Goal: Task Accomplishment & Management: Use online tool/utility

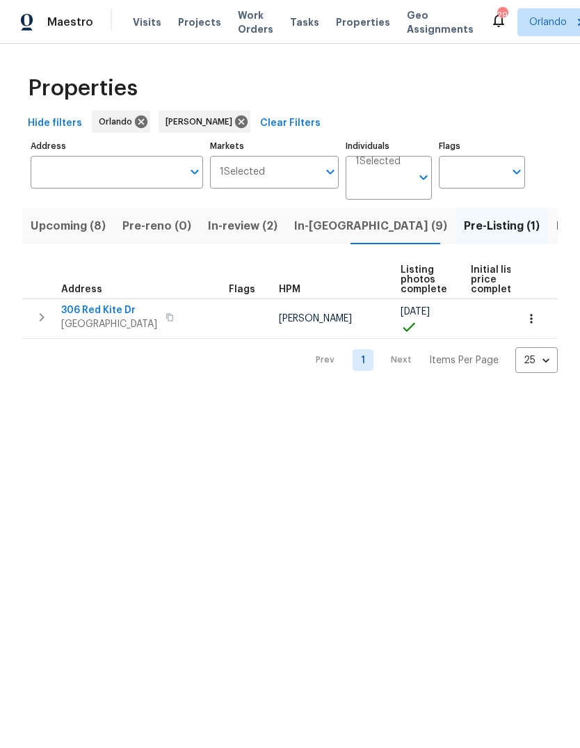
click at [528, 330] on button "button" at bounding box center [531, 318] width 31 height 31
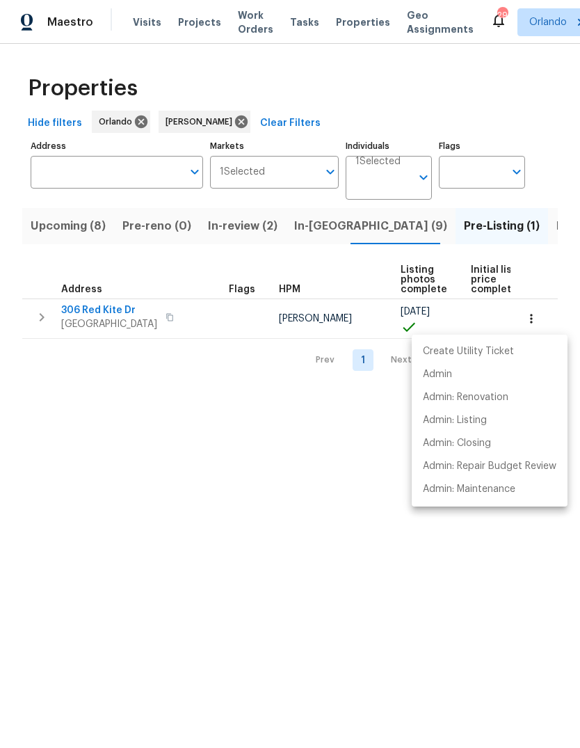
click at [493, 603] on div at bounding box center [290, 374] width 580 height 748
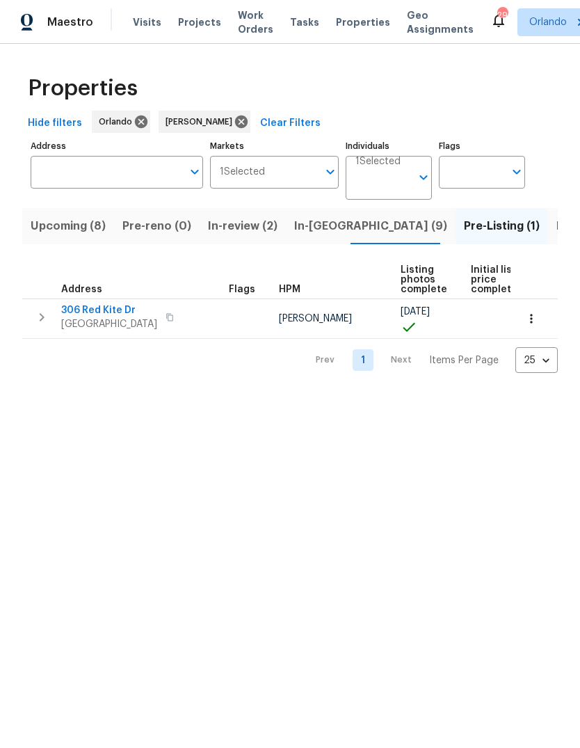
click at [48, 317] on icon "button" at bounding box center [41, 317] width 17 height 17
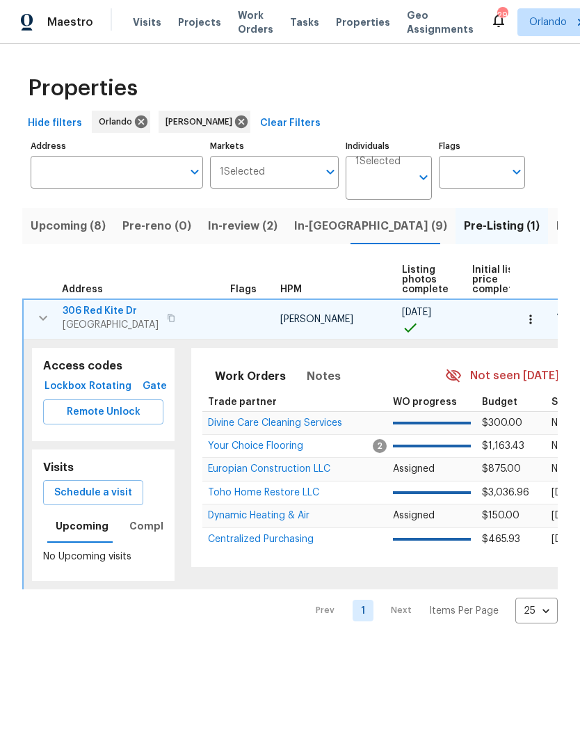
click at [73, 488] on span "Schedule a visit" at bounding box center [93, 492] width 78 height 17
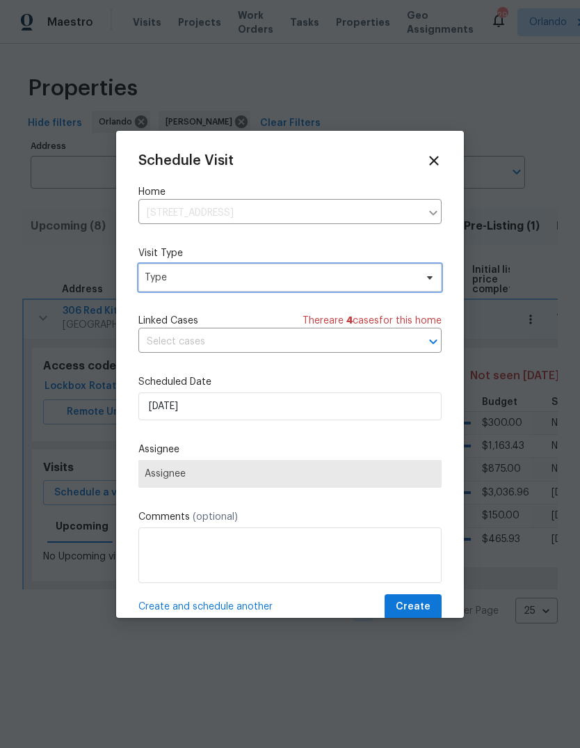
click at [348, 269] on span "Type" at bounding box center [289, 278] width 303 height 28
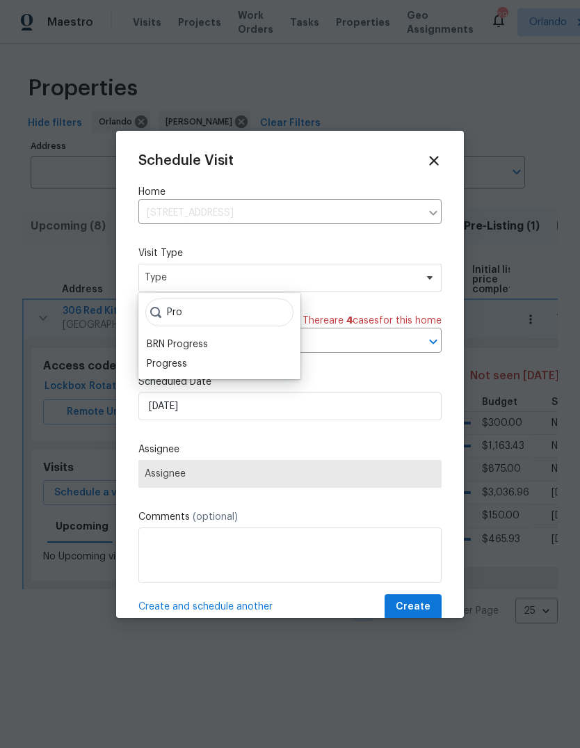
type input "Pro"
click at [173, 359] on div "Progress" at bounding box center [167, 364] width 40 height 14
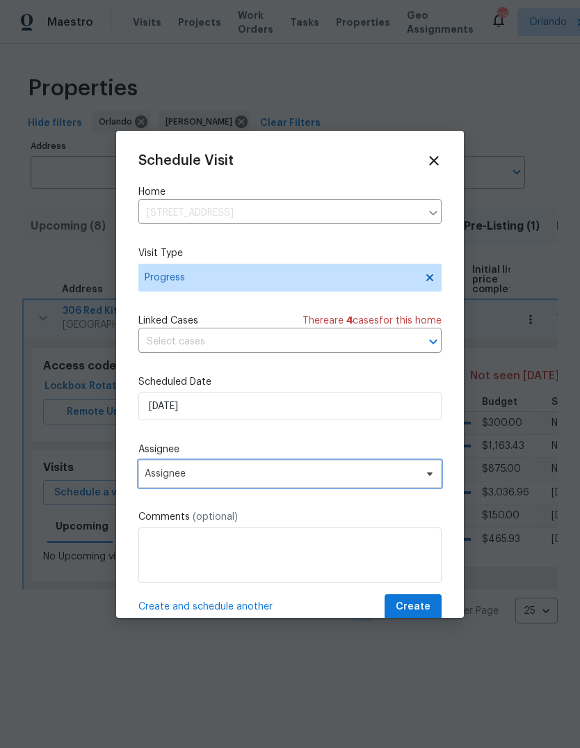
click at [158, 478] on span "Assignee" at bounding box center [281, 473] width 273 height 11
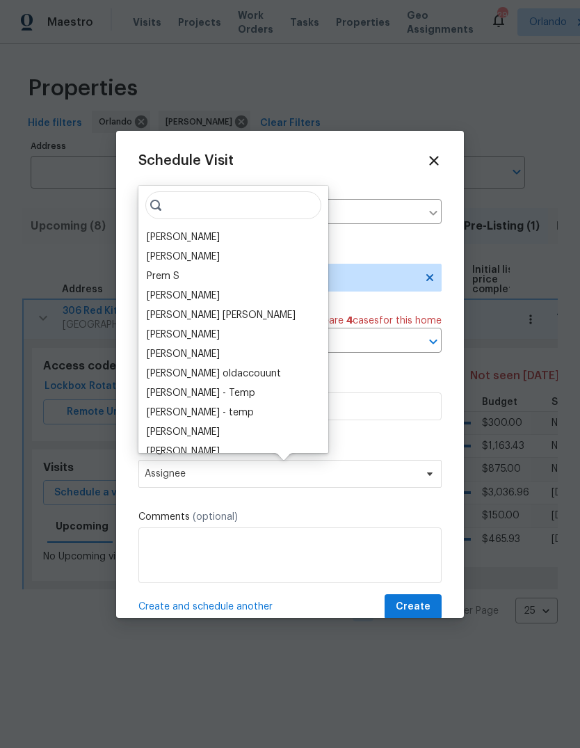
click at [162, 241] on div "[PERSON_NAME]" at bounding box center [183, 237] width 73 height 14
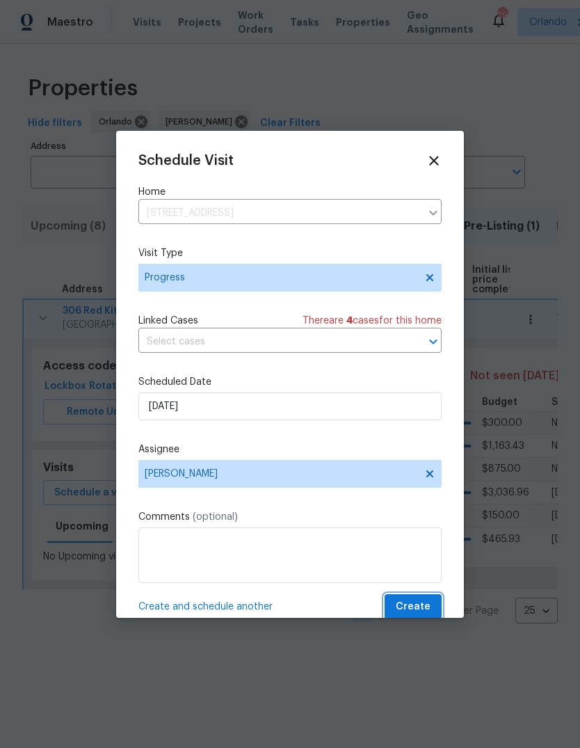
click at [414, 611] on span "Create" at bounding box center [413, 606] width 35 height 17
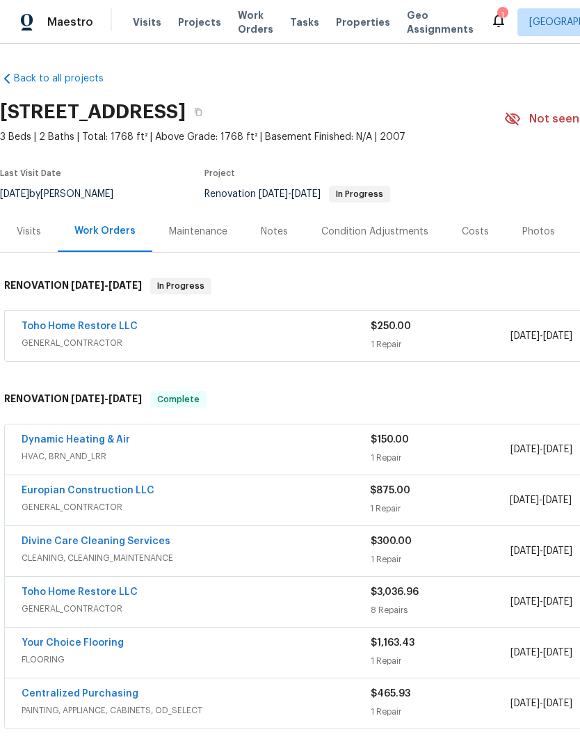
click at [50, 327] on link "Toho Home Restore LLC" at bounding box center [80, 326] width 116 height 10
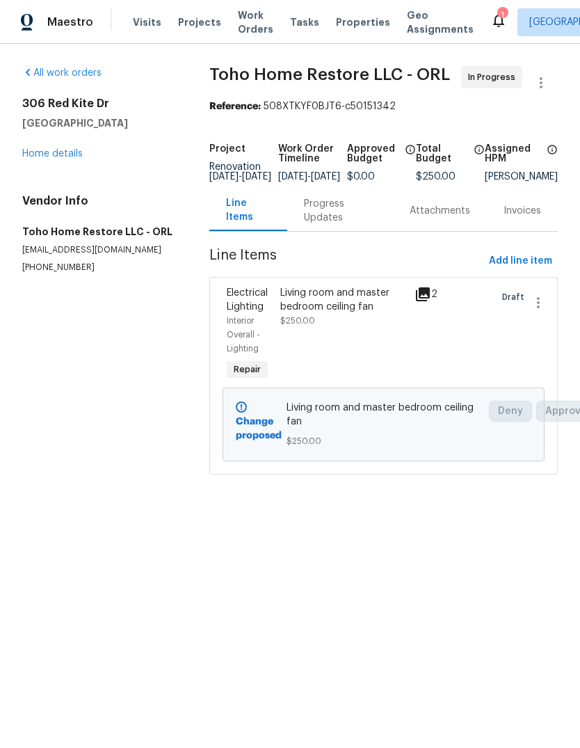
click at [341, 301] on div "Living room and master bedroom ceiling fan" at bounding box center [343, 300] width 126 height 28
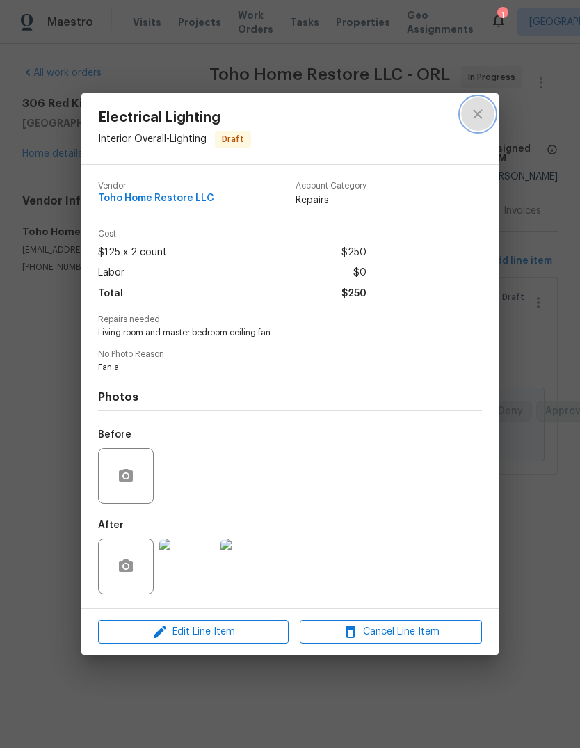
click at [481, 106] on icon "close" at bounding box center [478, 114] width 17 height 17
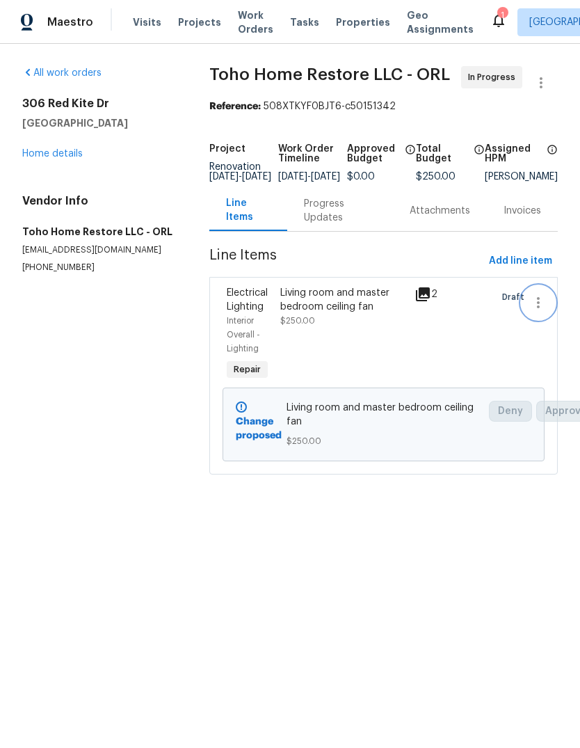
click at [539, 308] on icon "button" at bounding box center [538, 302] width 3 height 11
click at [59, 432] on div at bounding box center [290, 374] width 580 height 748
click at [548, 77] on icon "button" at bounding box center [541, 82] width 17 height 17
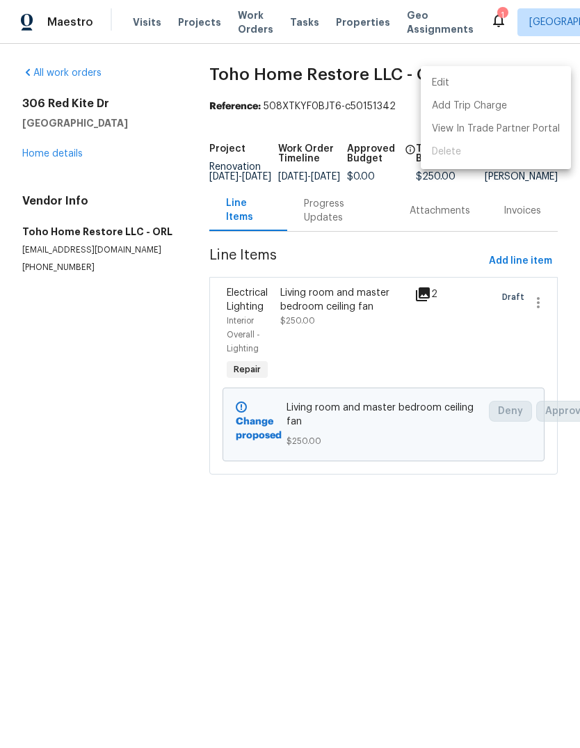
click at [74, 415] on div at bounding box center [290, 374] width 580 height 748
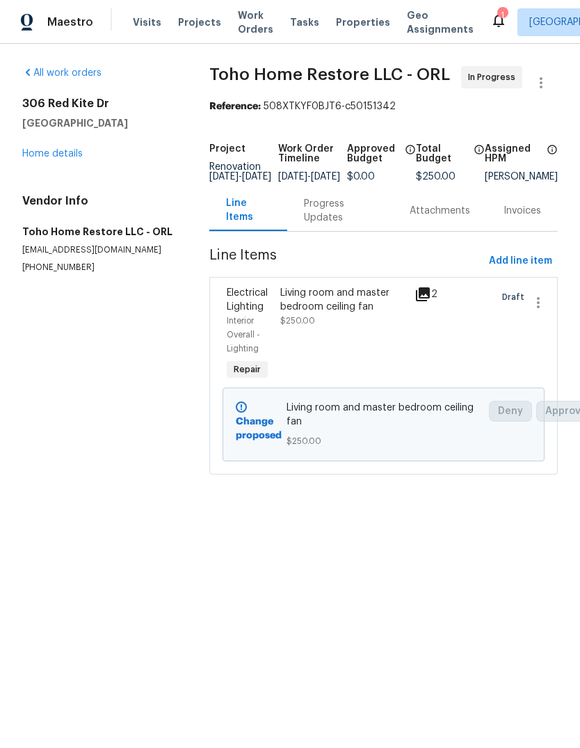
click at [39, 145] on div "306 Red Kite Dr Groveland, FL 34736 Home details" at bounding box center [99, 129] width 154 height 64
click at [38, 145] on div "306 Red Kite Dr Groveland, FL 34736 Home details" at bounding box center [99, 129] width 154 height 64
click at [37, 154] on link "Home details" at bounding box center [52, 154] width 61 height 10
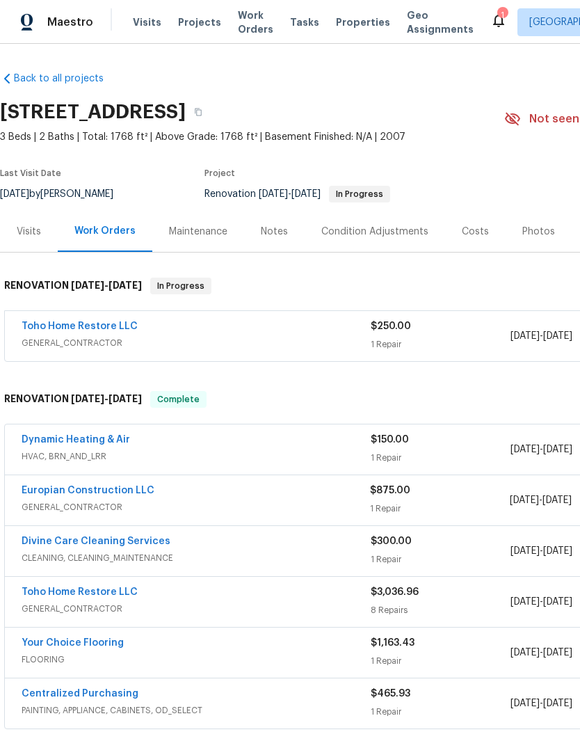
click at [528, 226] on div "Photos" at bounding box center [539, 232] width 33 height 14
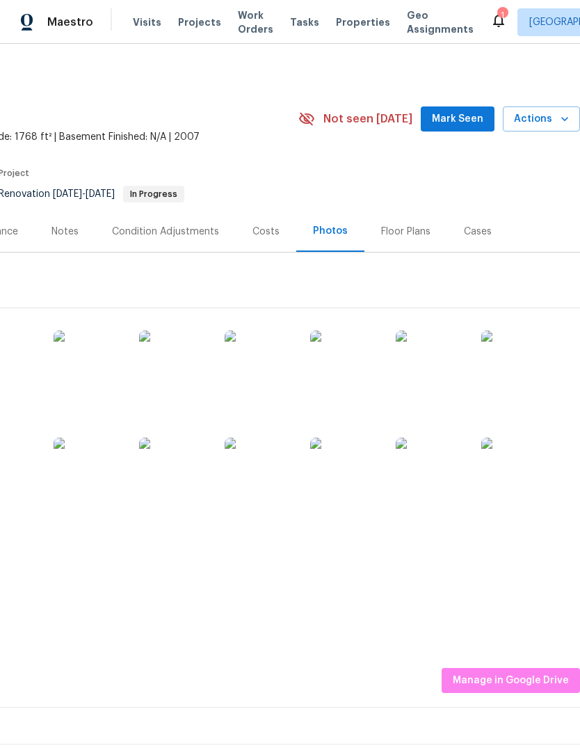
scroll to position [0, 206]
click at [536, 676] on span "Manage in Google Drive" at bounding box center [511, 680] width 116 height 17
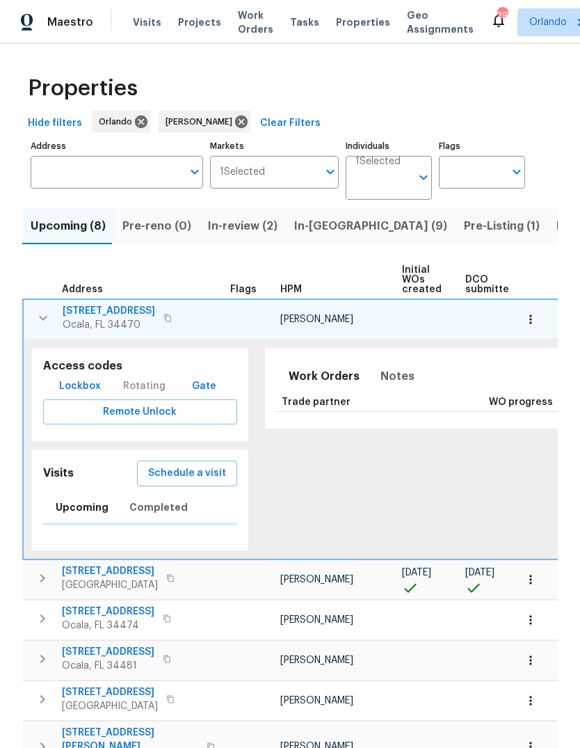
click at [45, 326] on icon "button" at bounding box center [43, 318] width 17 height 17
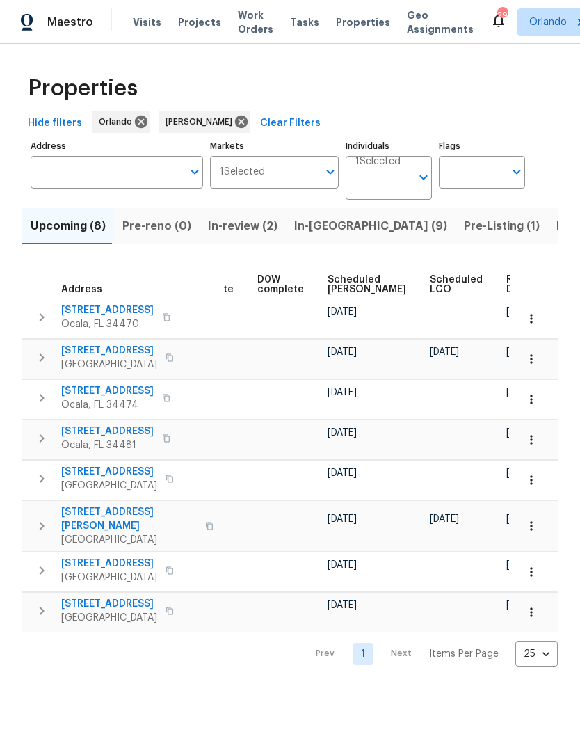
scroll to position [0, 350]
click at [331, 222] on span "In-[GEOGRAPHIC_DATA] (9)" at bounding box center [370, 225] width 153 height 19
